Goal: Register for event/course

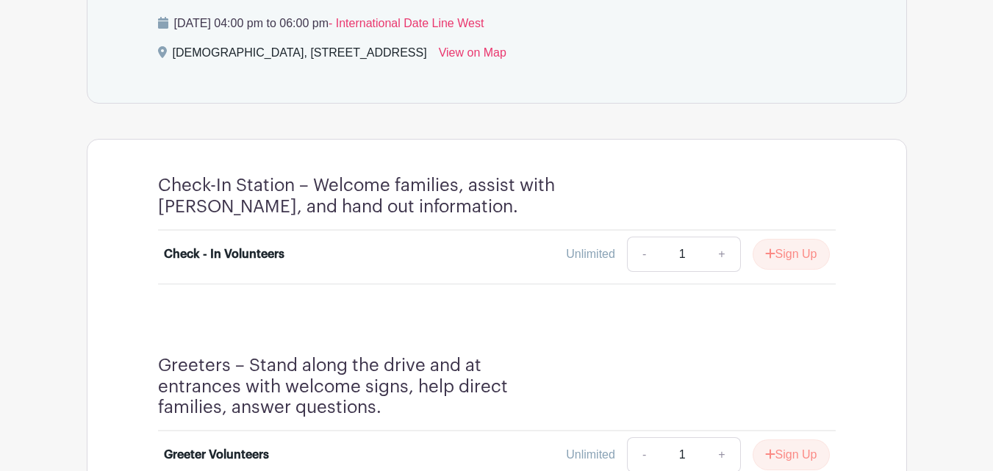
scroll to position [711, 0]
click at [792, 253] on button "Sign Up" at bounding box center [791, 253] width 77 height 31
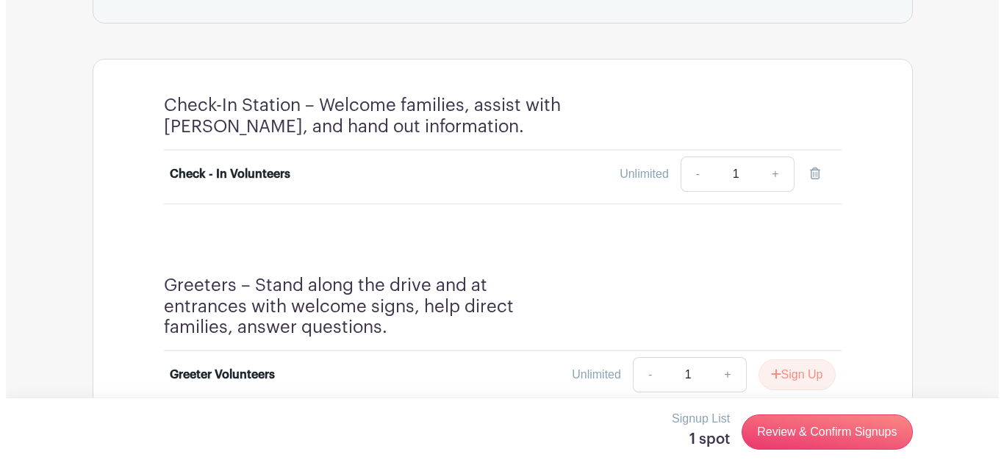
scroll to position [809, 0]
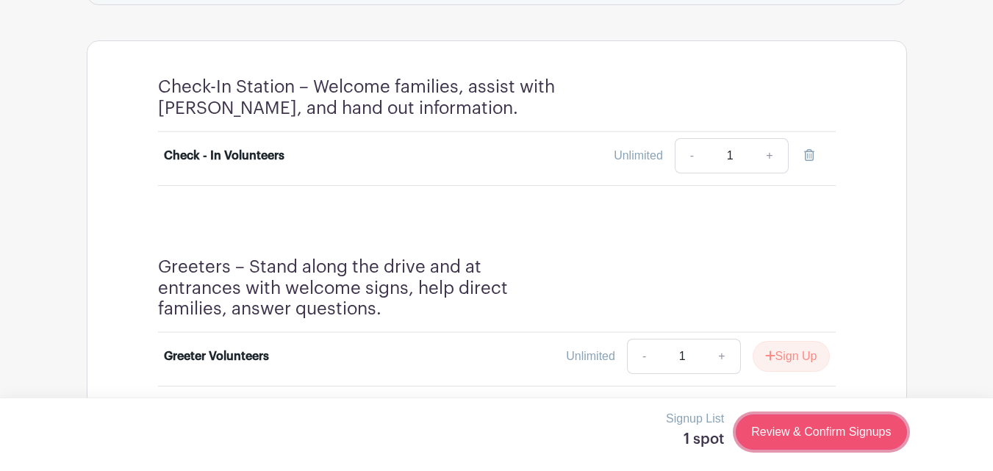
click at [787, 434] on link "Review & Confirm Signups" at bounding box center [821, 432] width 171 height 35
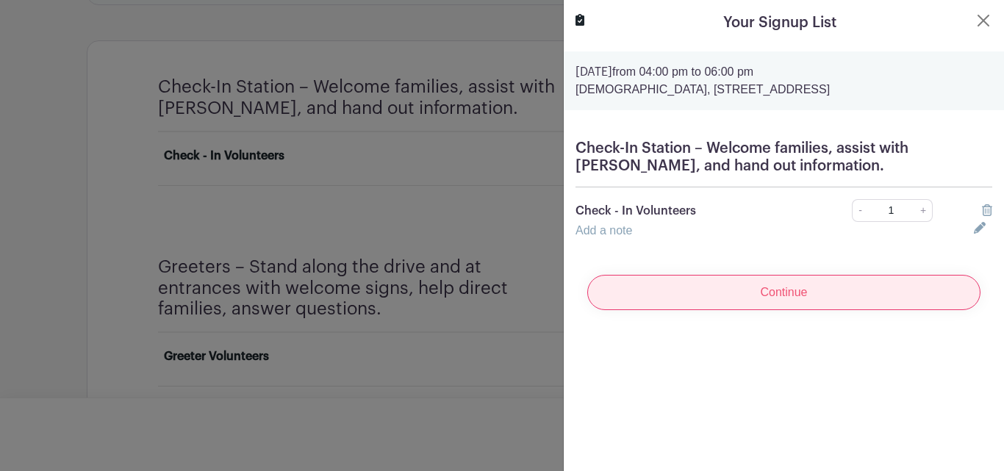
click at [798, 292] on input "Continue" at bounding box center [783, 292] width 393 height 35
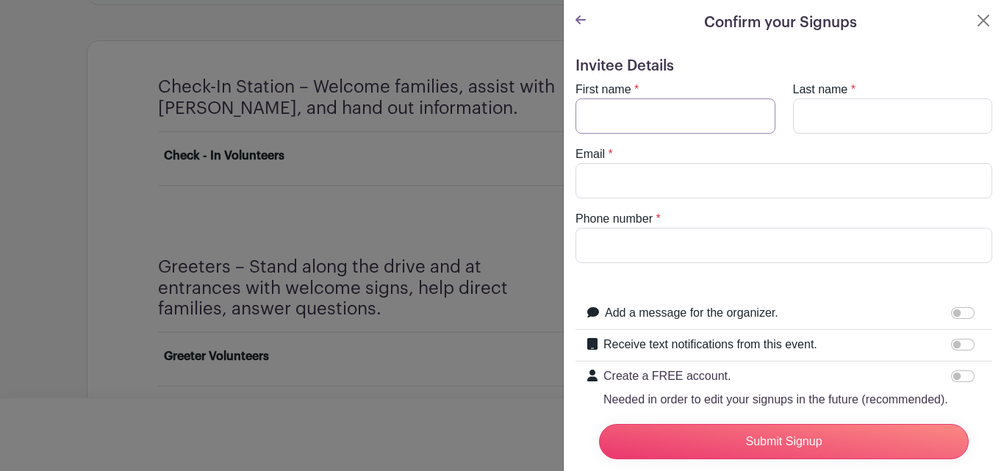
click at [692, 115] on input "First name" at bounding box center [676, 115] width 200 height 35
type input "[PERSON_NAME]"
click at [835, 107] on input "Last name" at bounding box center [893, 115] width 200 height 35
type input "[PERSON_NAME]"
click at [762, 185] on input "Email" at bounding box center [784, 180] width 417 height 35
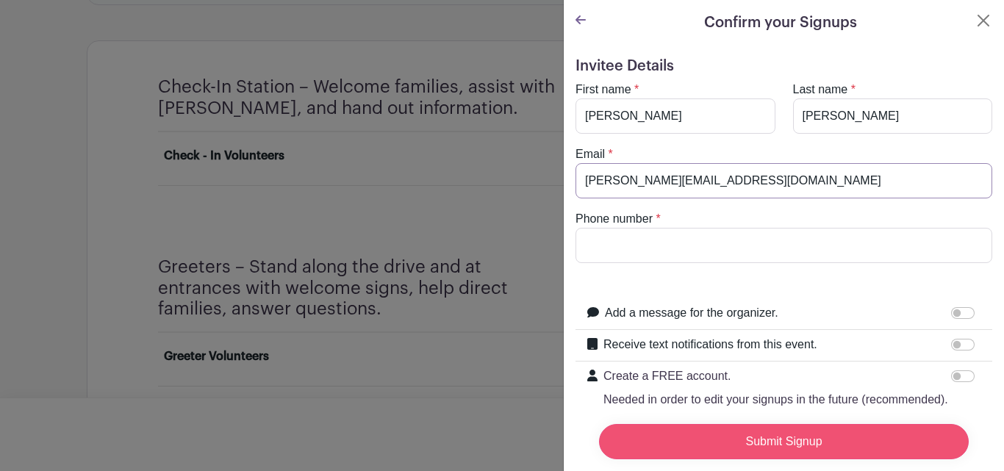
type input "[PERSON_NAME][EMAIL_ADDRESS][DOMAIN_NAME]"
click at [813, 426] on input "Submit Signup" at bounding box center [784, 441] width 370 height 35
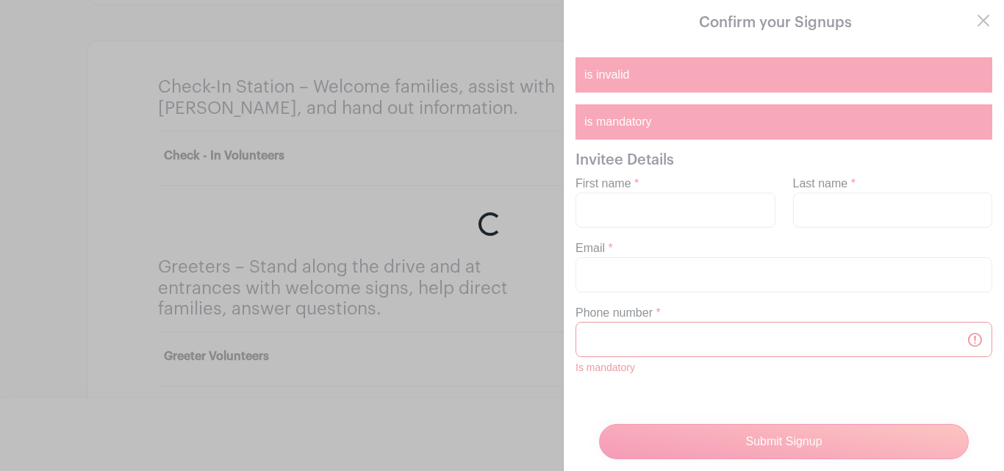
scroll to position [202, 0]
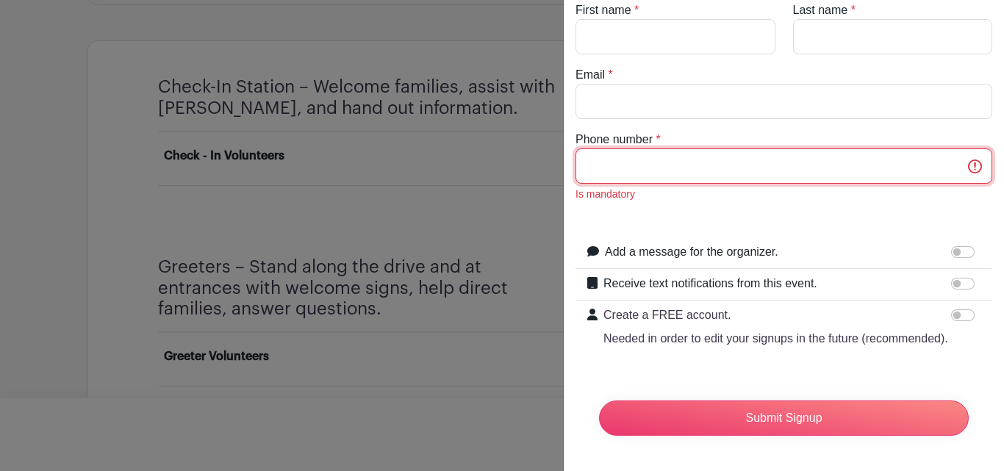
click at [632, 148] on input "Phone number" at bounding box center [784, 165] width 417 height 35
type input "5"
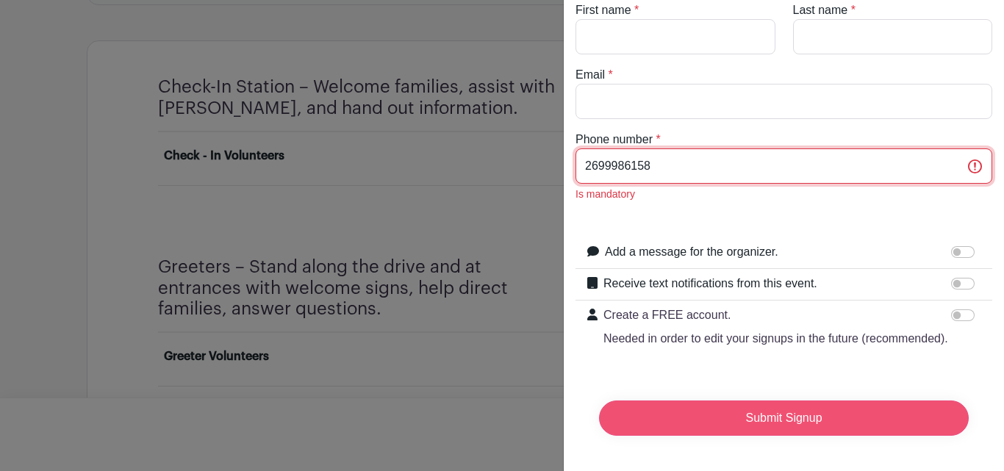
type input "2699986158"
click at [723, 408] on input "Submit Signup" at bounding box center [784, 418] width 370 height 35
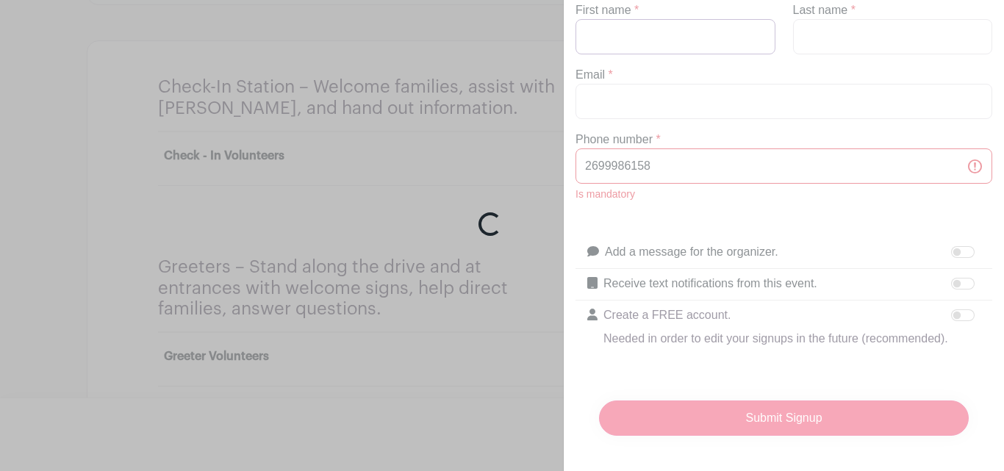
scroll to position [193, 0]
drag, startPoint x: 1001, startPoint y: 177, endPoint x: 1003, endPoint y: 101, distance: 75.7
click at [992, 101] on div "Loading..." at bounding box center [502, 235] width 1004 height 471
click at [696, 17] on div "Loading..." at bounding box center [502, 235] width 1004 height 471
drag, startPoint x: 1000, startPoint y: 186, endPoint x: 997, endPoint y: 157, distance: 29.5
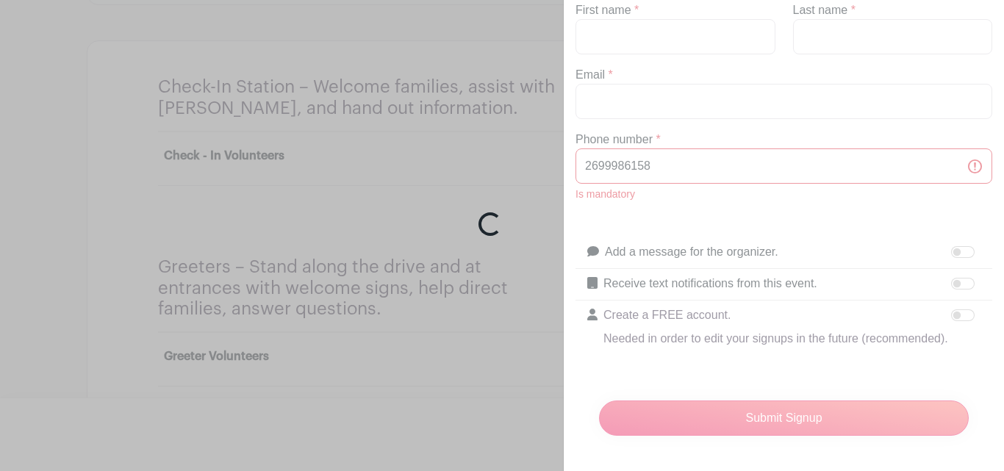
click at [992, 157] on div "Loading..." at bounding box center [502, 235] width 1004 height 471
click at [889, 207] on div "Loading..." at bounding box center [502, 235] width 1004 height 471
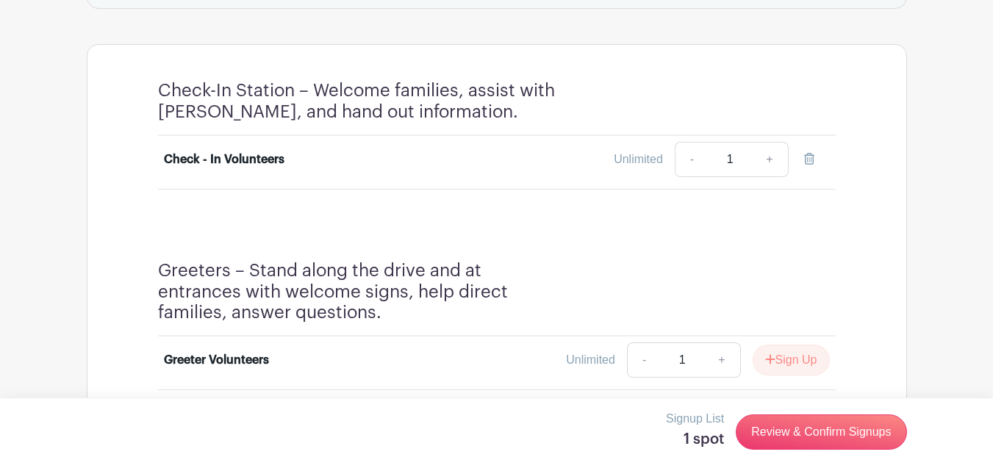
scroll to position [809, 0]
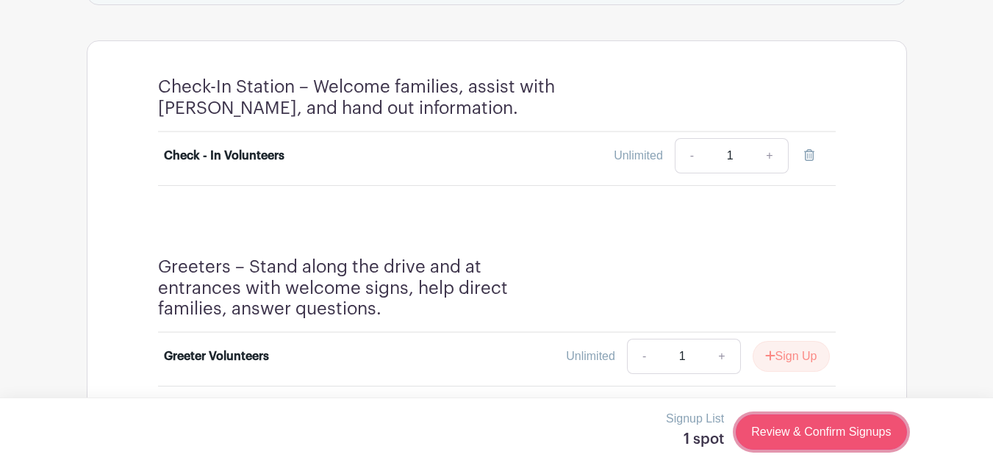
click at [823, 436] on link "Review & Confirm Signups" at bounding box center [821, 432] width 171 height 35
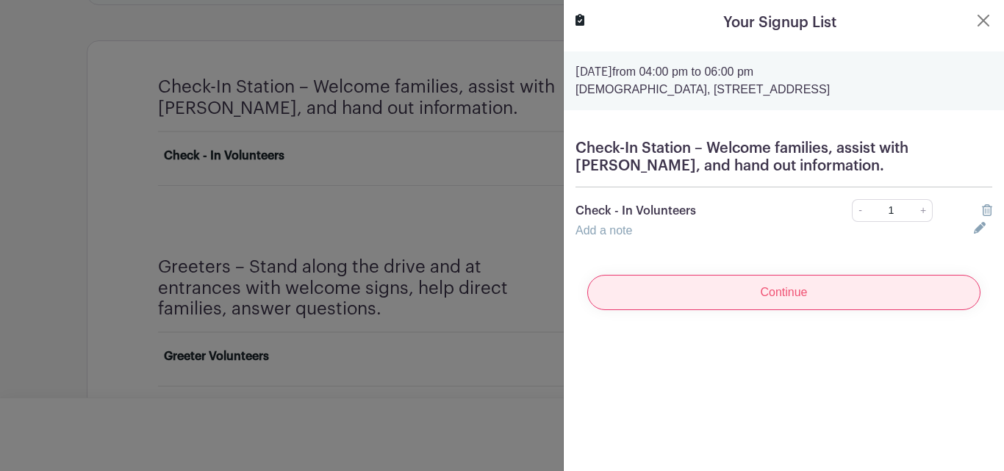
click at [773, 290] on input "Continue" at bounding box center [783, 292] width 393 height 35
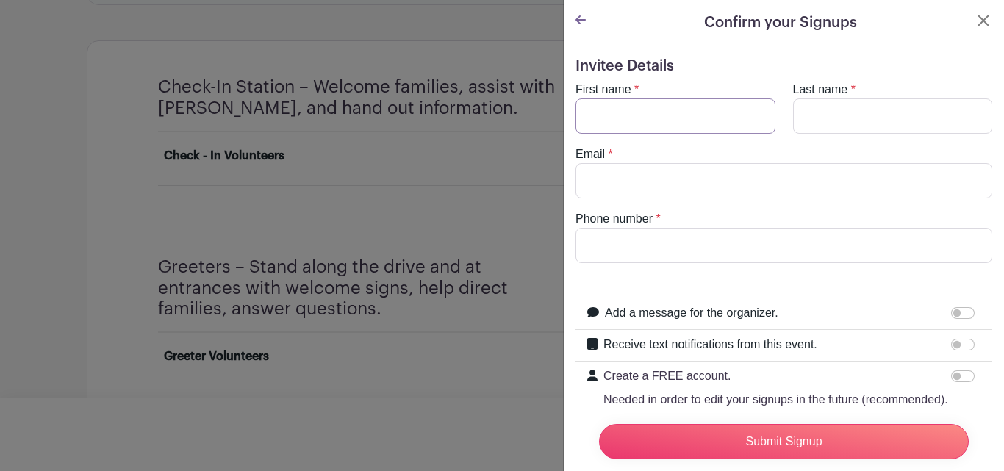
click at [656, 119] on input "First name" at bounding box center [676, 115] width 200 height 35
type input "[PERSON_NAME]"
click at [826, 118] on input "Last name" at bounding box center [893, 115] width 200 height 35
type input "[PERSON_NAME]"
click at [760, 187] on input "Email" at bounding box center [784, 180] width 417 height 35
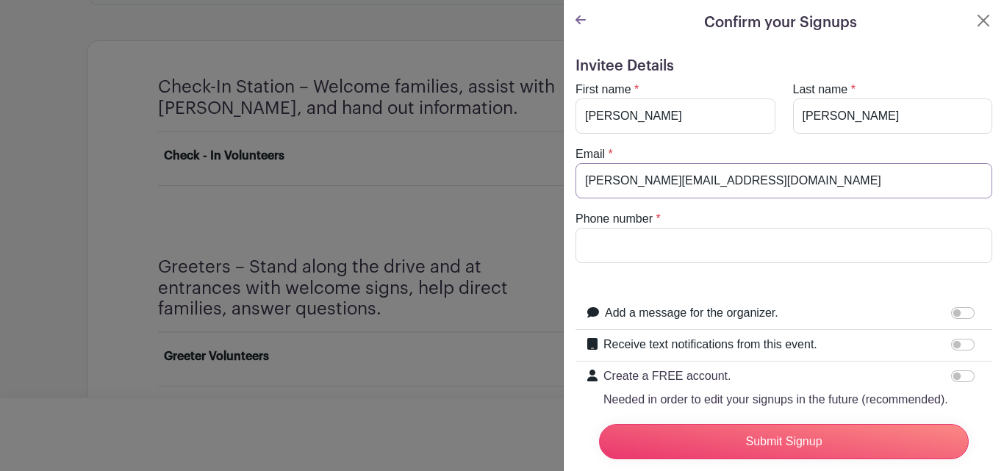
type input "[PERSON_NAME][EMAIL_ADDRESS][DOMAIN_NAME]"
click at [592, 252] on input "Phone number" at bounding box center [784, 245] width 417 height 35
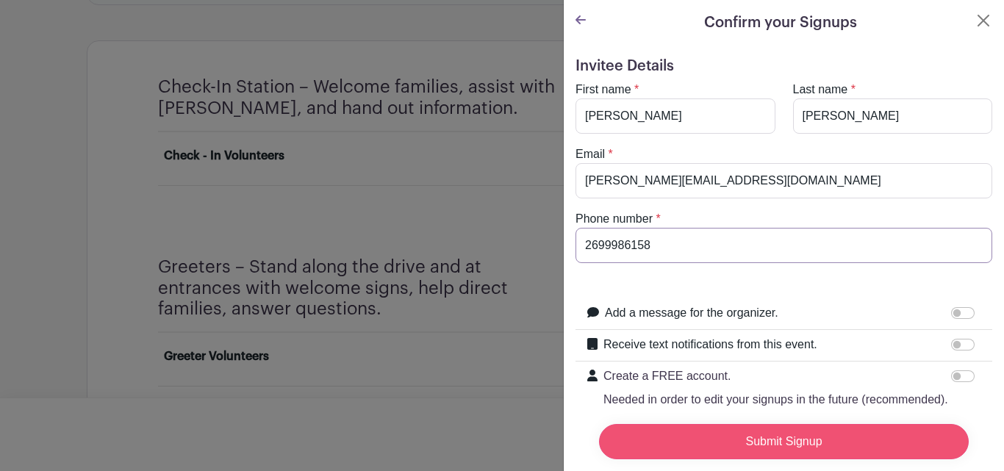
type input "2699986158"
click at [751, 426] on input "Submit Signup" at bounding box center [784, 441] width 370 height 35
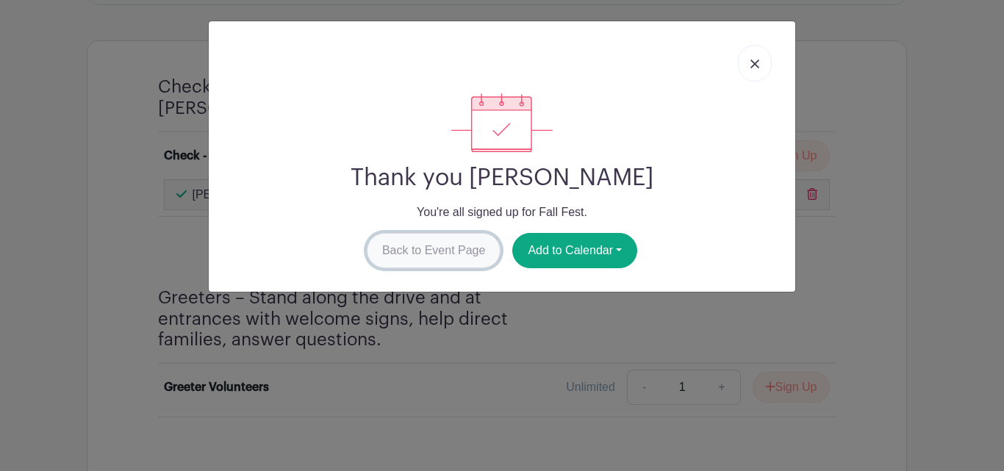
click at [453, 247] on link "Back to Event Page" at bounding box center [434, 250] width 135 height 35
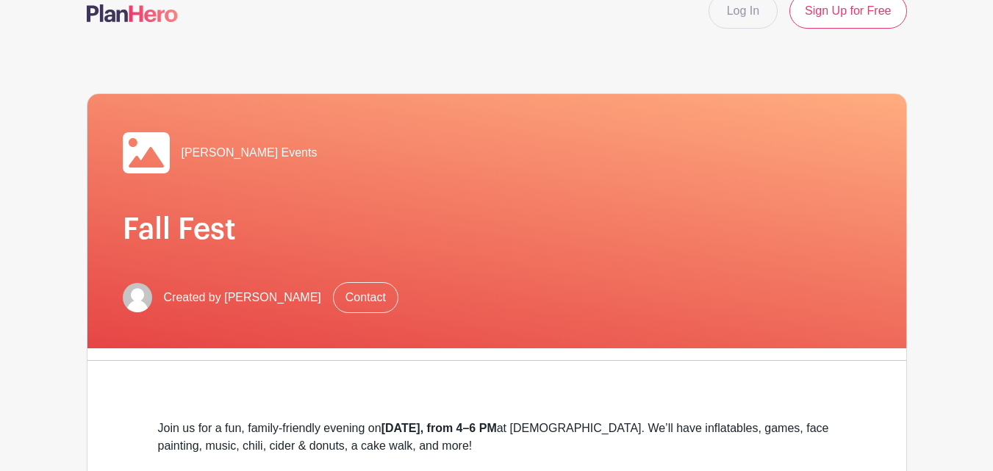
scroll to position [0, 0]
